Goal: Task Accomplishment & Management: Manage account settings

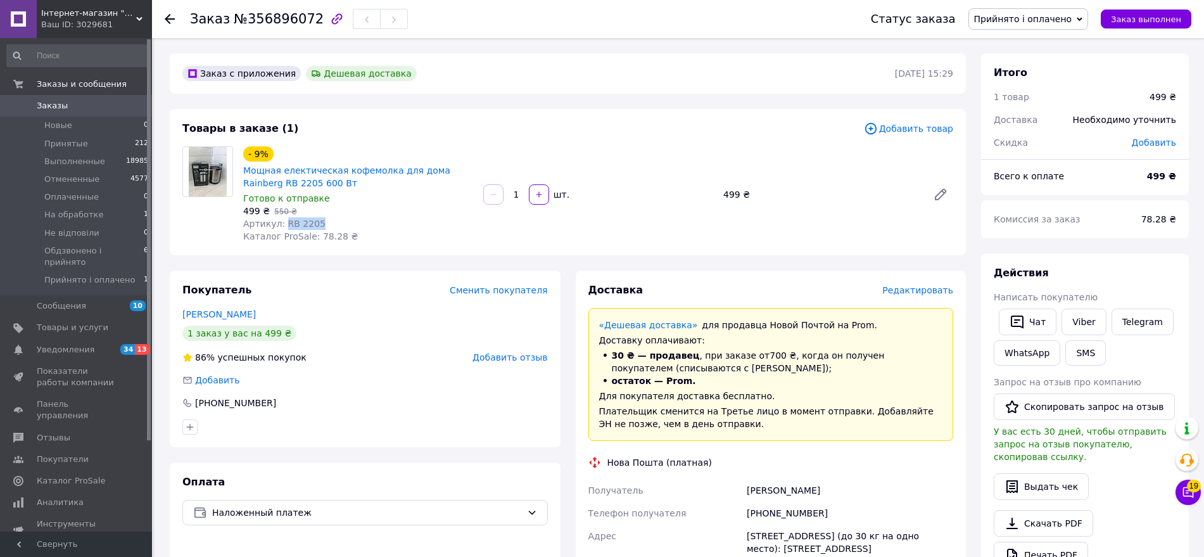
drag, startPoint x: 283, startPoint y: 222, endPoint x: 312, endPoint y: 221, distance: 29.1
click at [312, 221] on span "Артикул: RB 2205" at bounding box center [284, 224] width 82 height 10
copy span "RB 2205"
click at [907, 286] on span "Редактировать" at bounding box center [917, 290] width 71 height 10
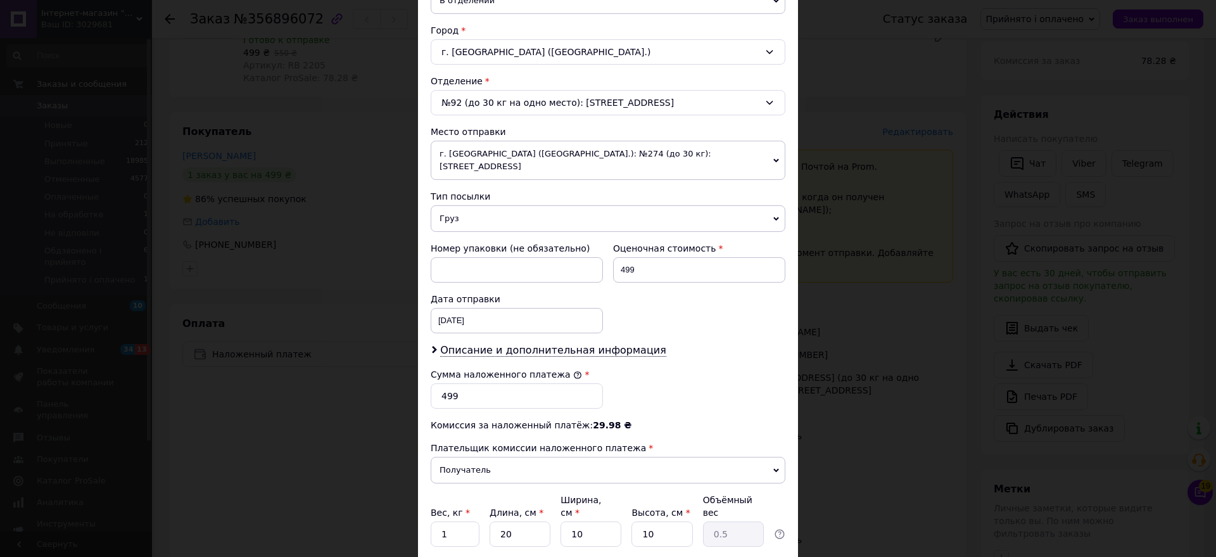
scroll to position [396, 0]
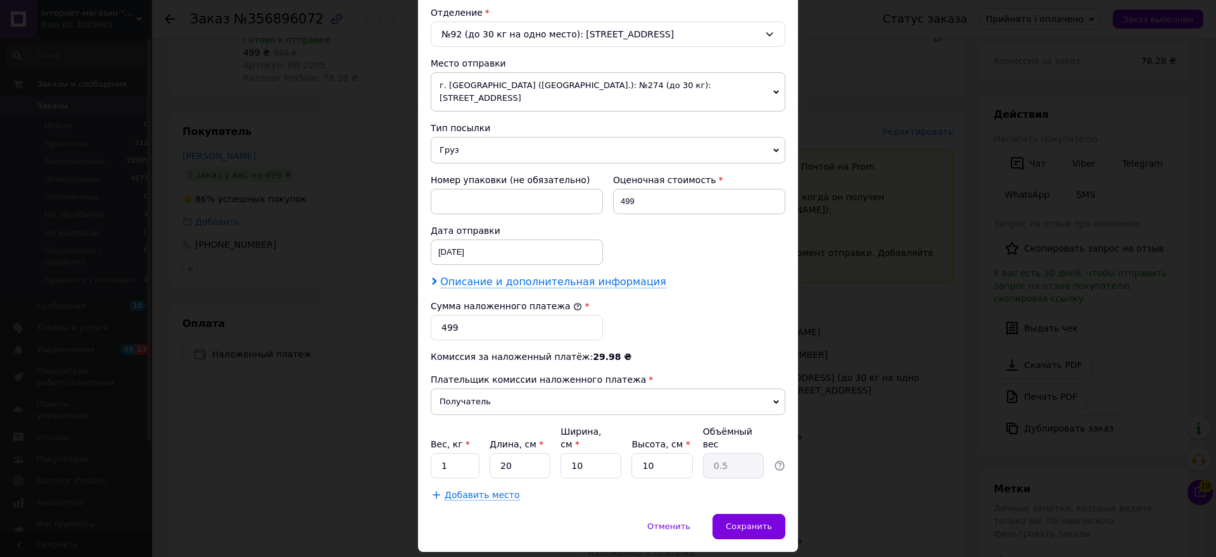
click at [563, 276] on span "Описание и дополнительная информация" at bounding box center [553, 282] width 226 height 13
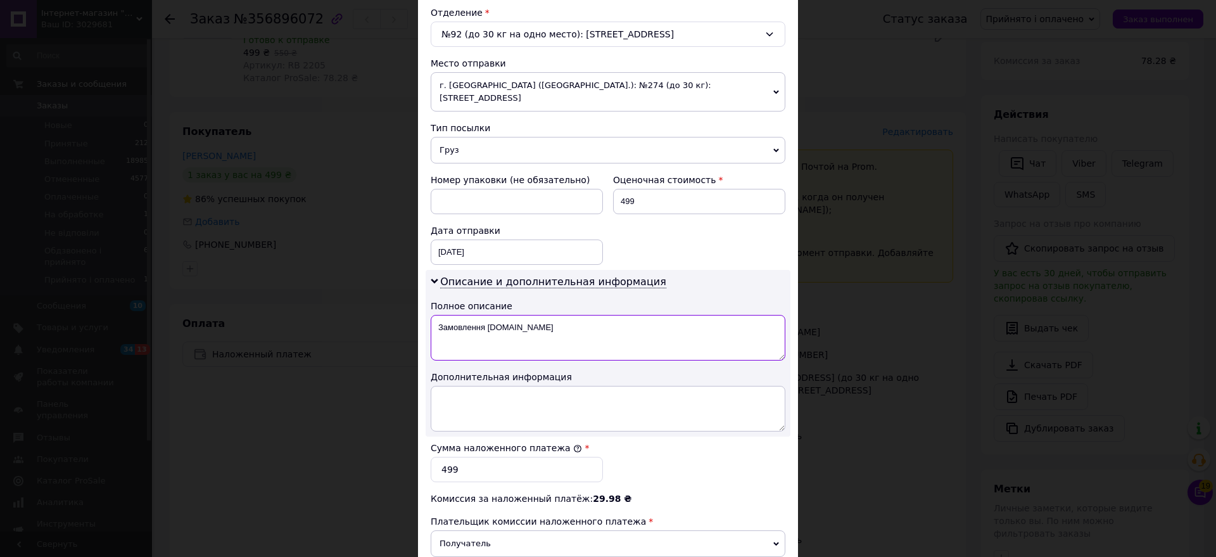
click at [545, 315] on textarea "Замовлення [DOMAIN_NAME]" at bounding box center [608, 338] width 355 height 46
paste textarea "RB 2205"
type textarea "RB 2205"
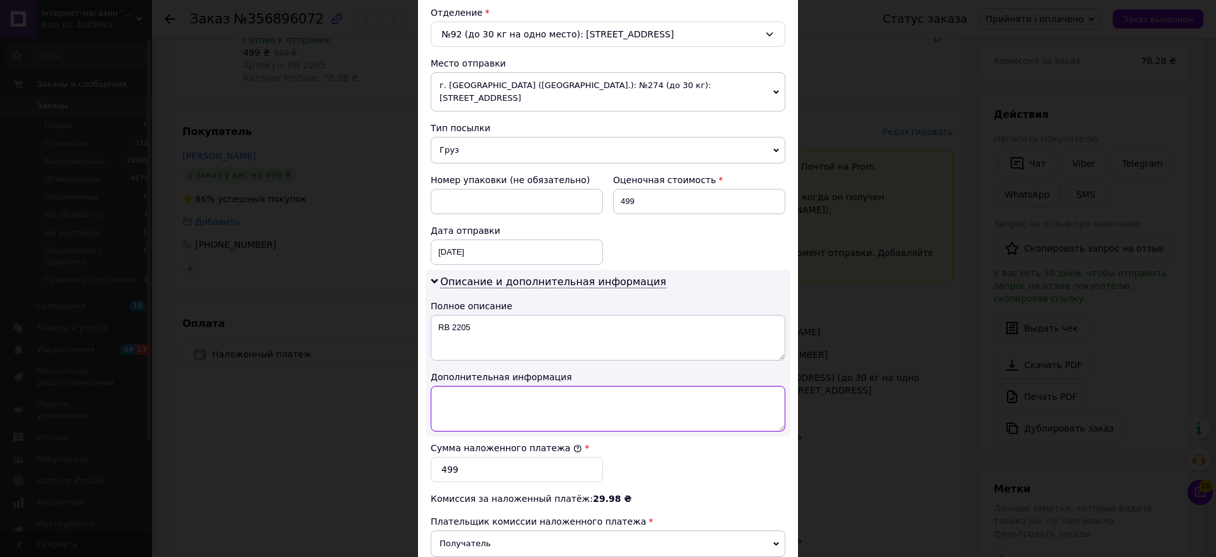
click at [542, 391] on textarea at bounding box center [608, 409] width 355 height 46
paste textarea "RB 2205"
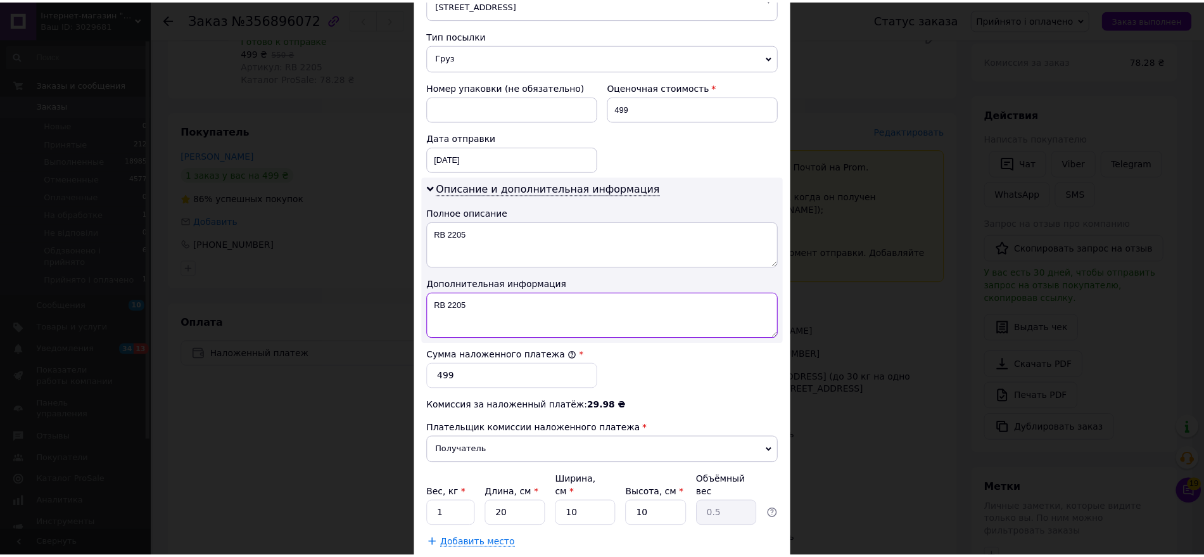
scroll to position [552, 0]
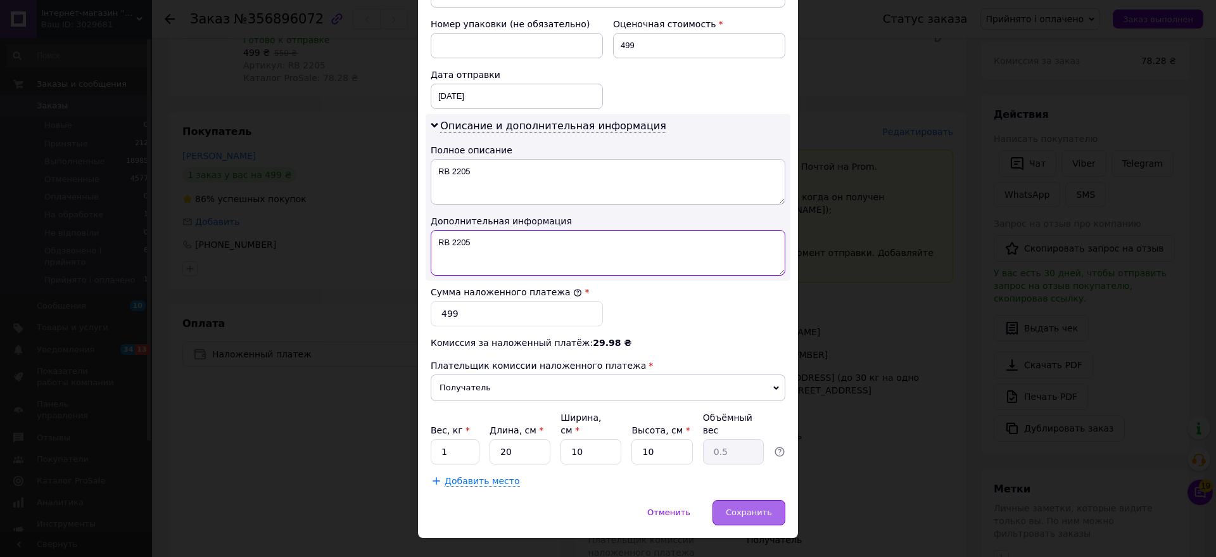
type textarea "RB 2205"
click at [753, 507] on span "Сохранить" at bounding box center [749, 512] width 46 height 10
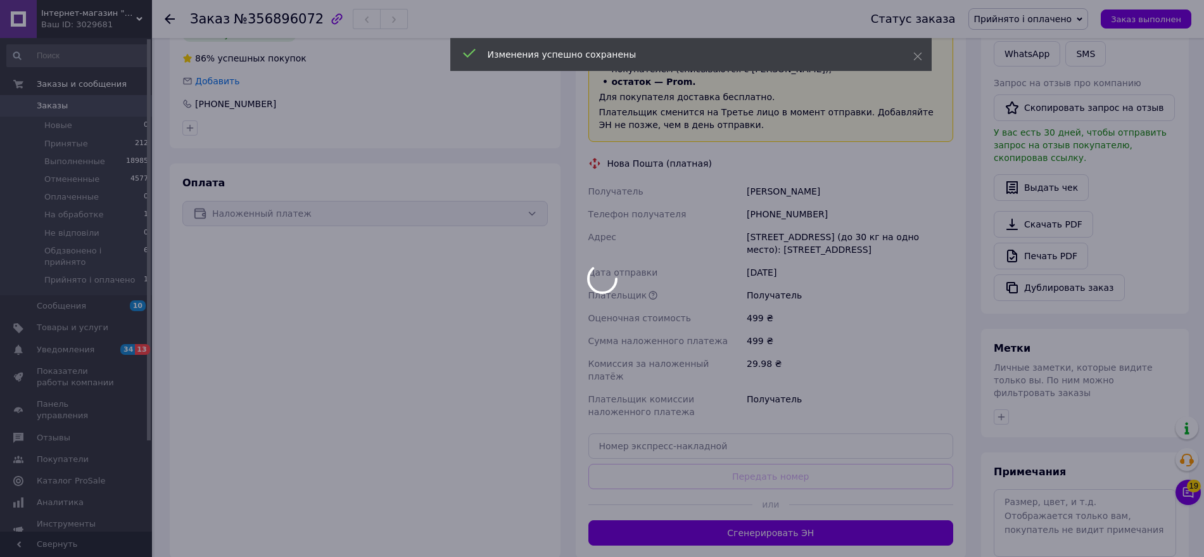
scroll to position [396, 0]
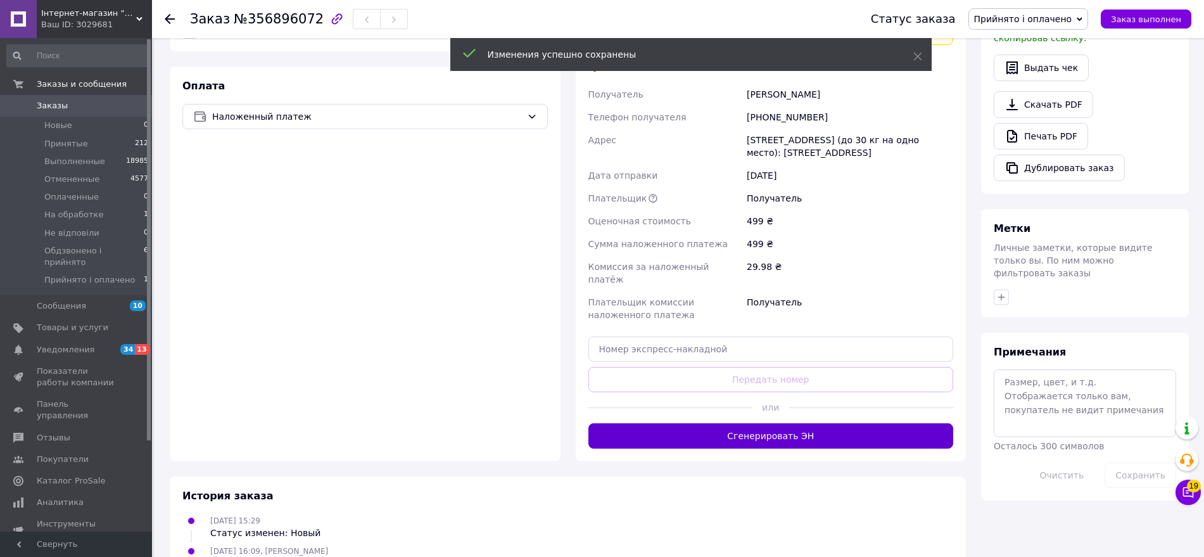
click at [824, 423] on button "Сгенерировать ЭН" at bounding box center [772, 435] width 366 height 25
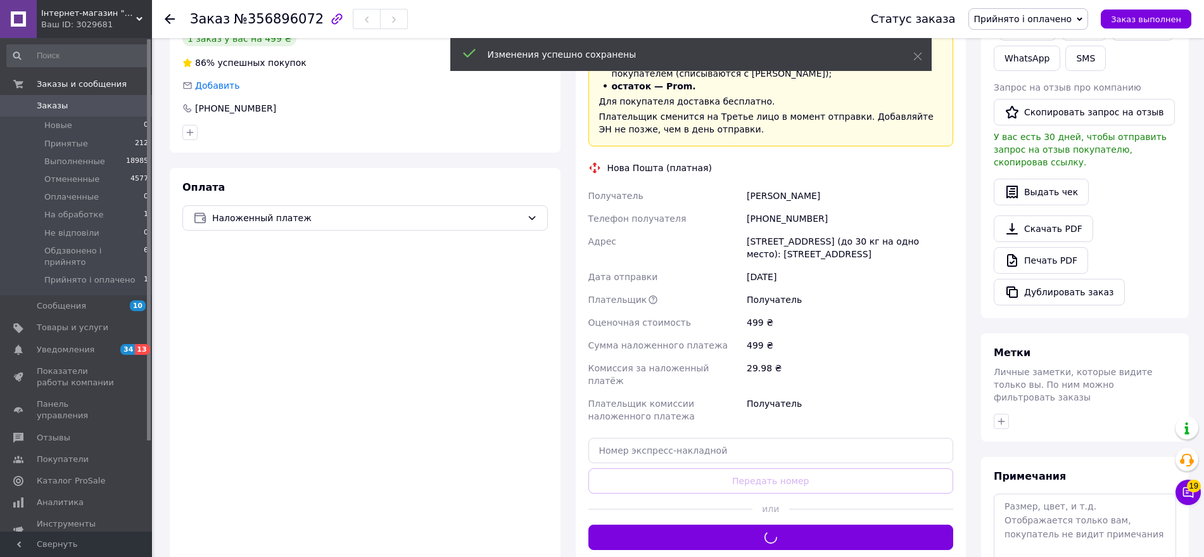
scroll to position [158, 0]
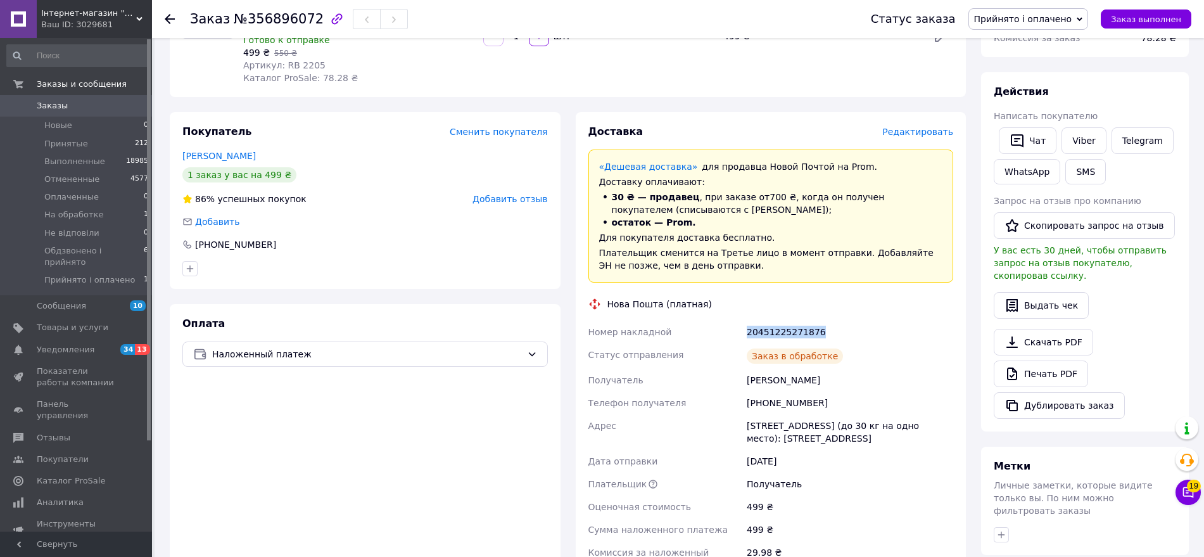
drag, startPoint x: 749, startPoint y: 329, endPoint x: 826, endPoint y: 331, distance: 77.3
click at [826, 331] on div "20451225271876" at bounding box center [850, 332] width 212 height 23
copy div "20451225271876"
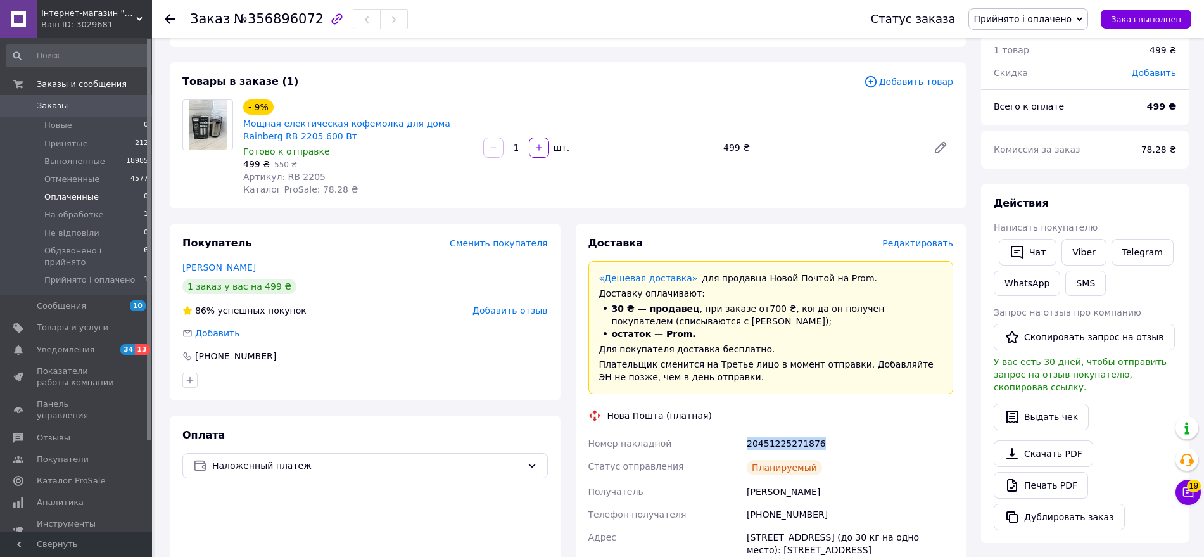
scroll to position [0, 0]
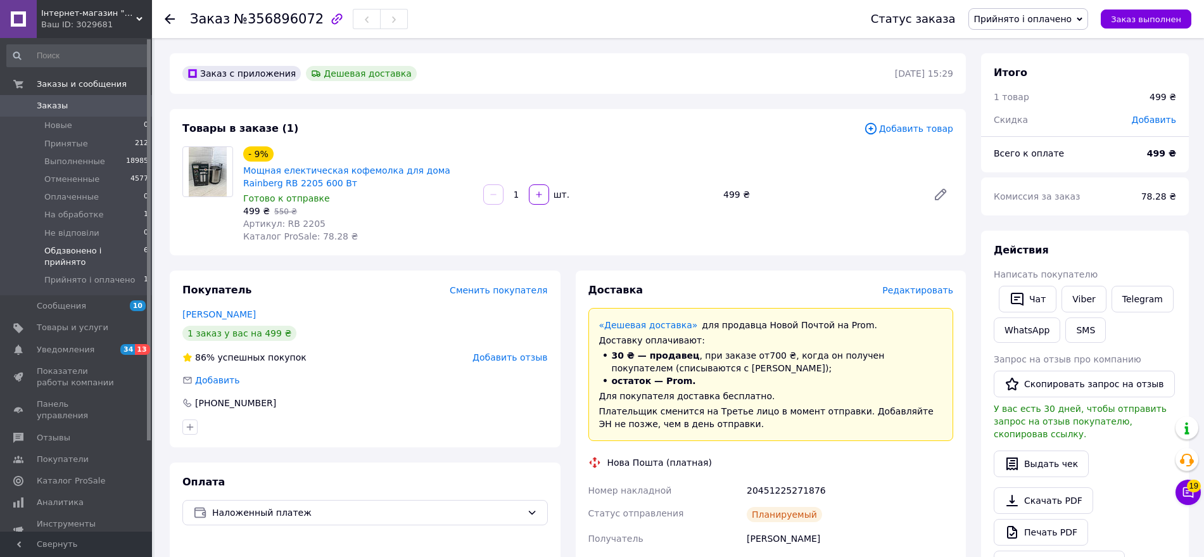
click at [129, 252] on span "Обдзвонено і прийнято" at bounding box center [93, 256] width 99 height 23
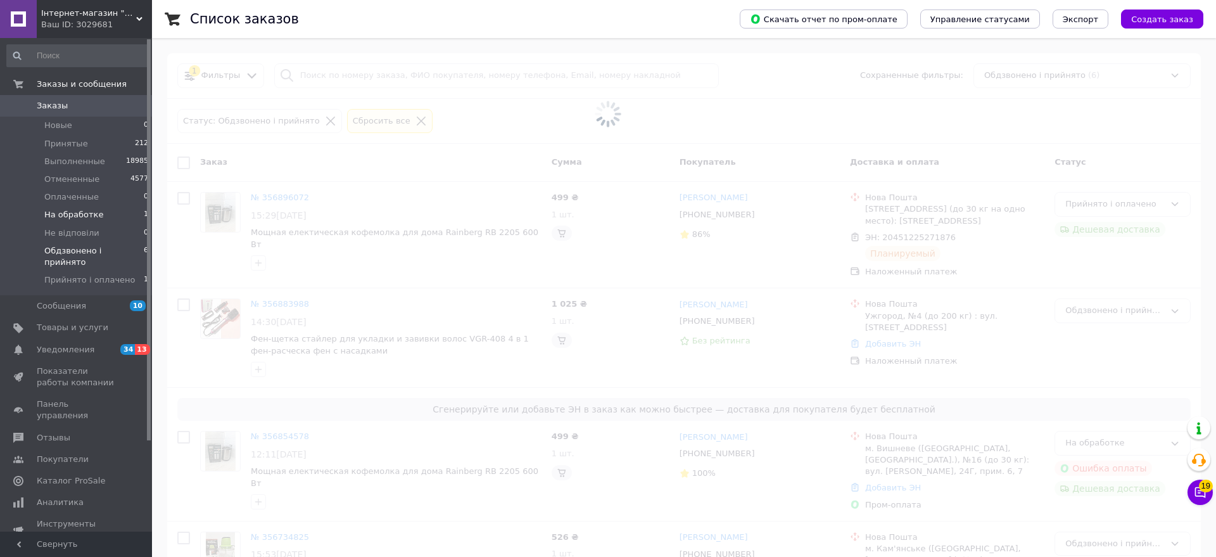
click at [127, 215] on li "На обработке 1" at bounding box center [78, 215] width 156 height 18
